Goal: Check status

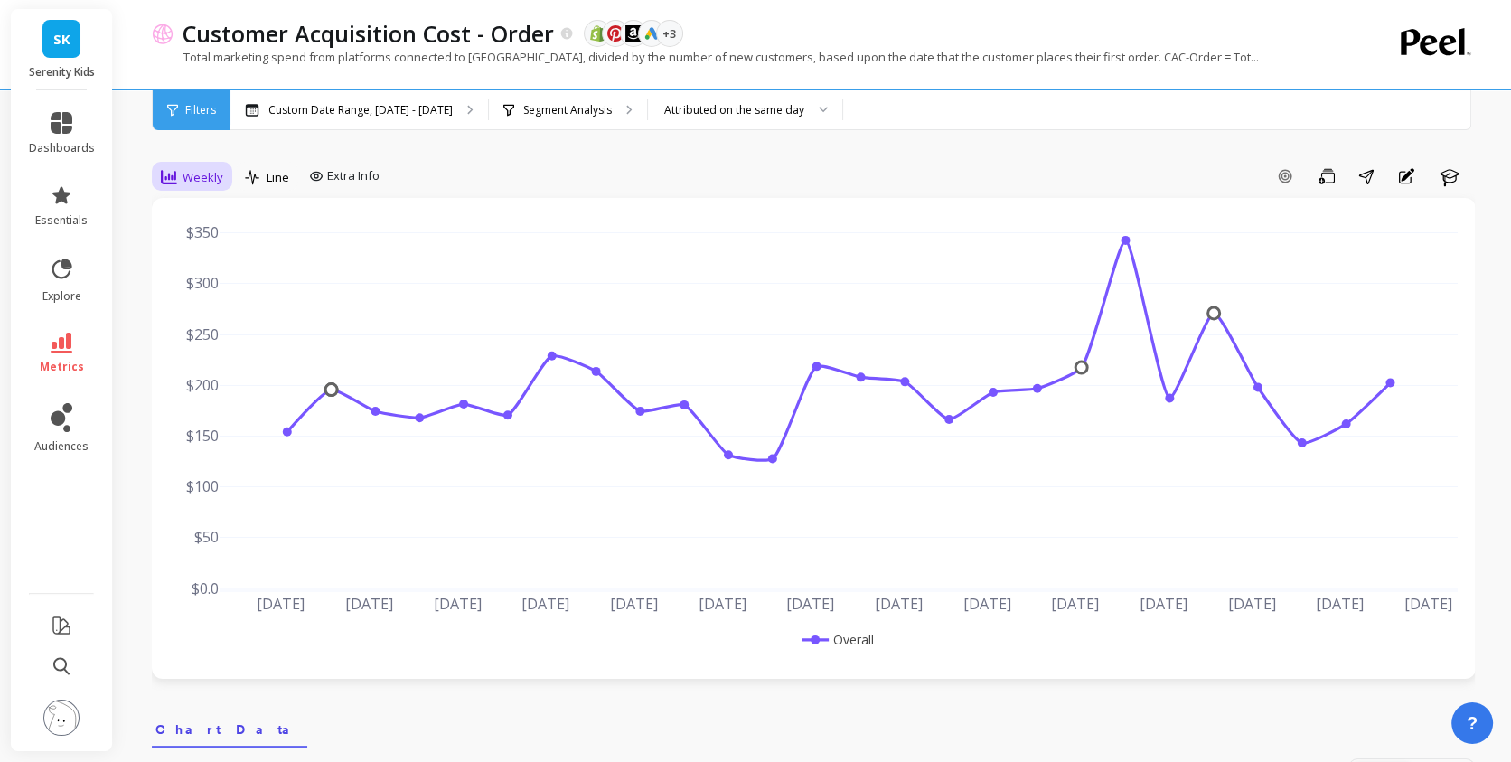
click at [196, 163] on div "Weekly" at bounding box center [191, 177] width 73 height 31
click at [223, 315] on div "Monthly" at bounding box center [218, 321] width 103 height 17
